Goal: Information Seeking & Learning: Learn about a topic

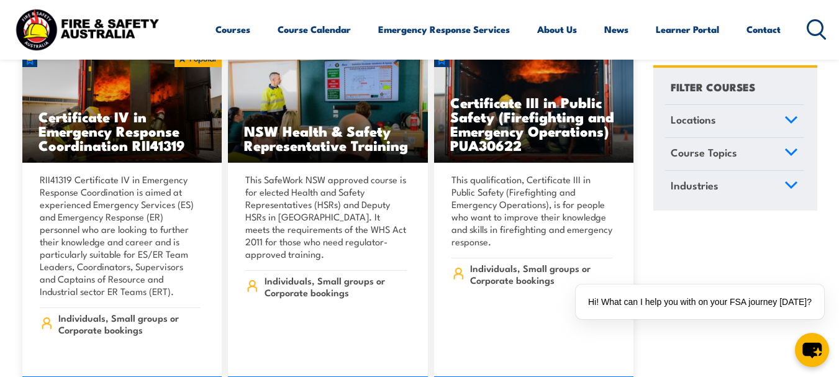
scroll to position [3731, 0]
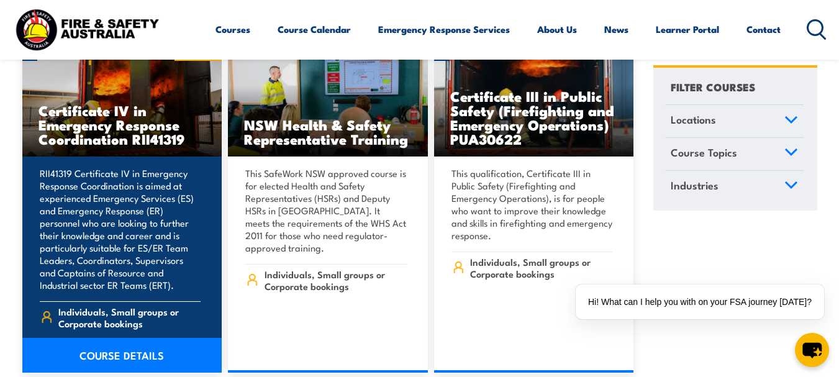
click at [108, 116] on h3 "Certificate IV in Emergency Response Coordination RII41319" at bounding box center [123, 124] width 168 height 43
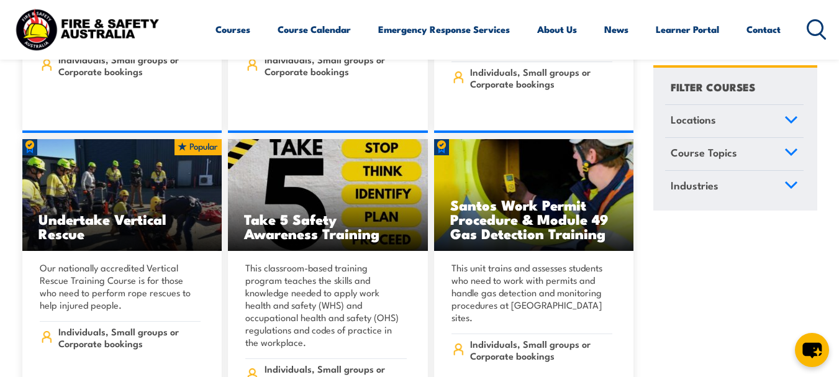
scroll to position [4920, 0]
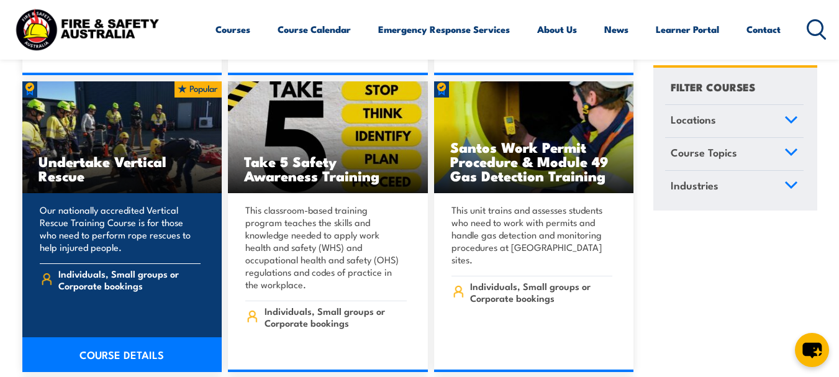
click at [106, 337] on link "COURSE DETAILS" at bounding box center [122, 354] width 200 height 35
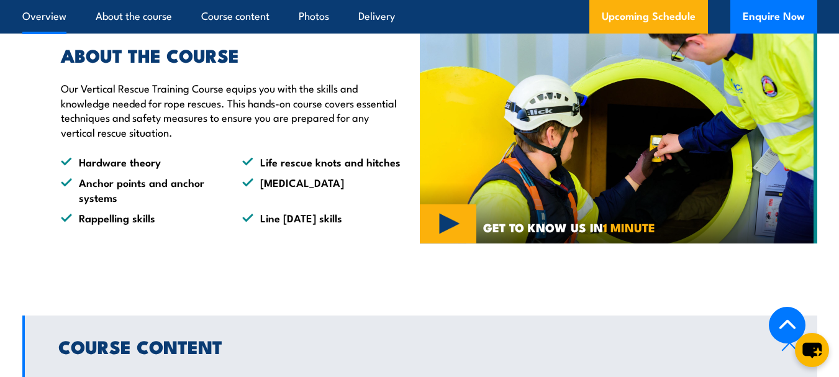
scroll to position [330, 0]
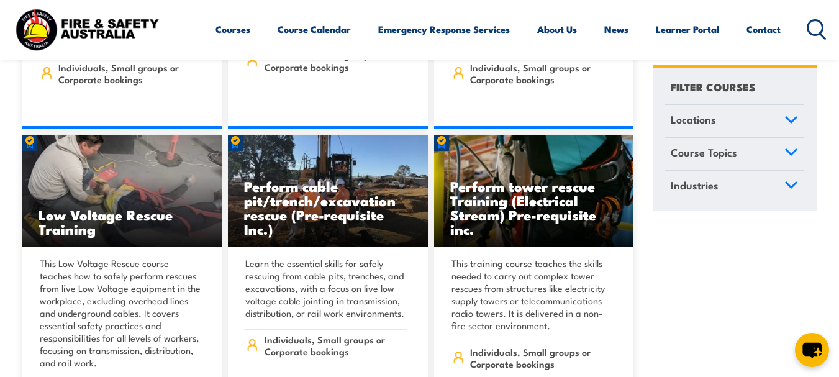
scroll to position [3930, 0]
